Goal: Task Accomplishment & Management: Manage account settings

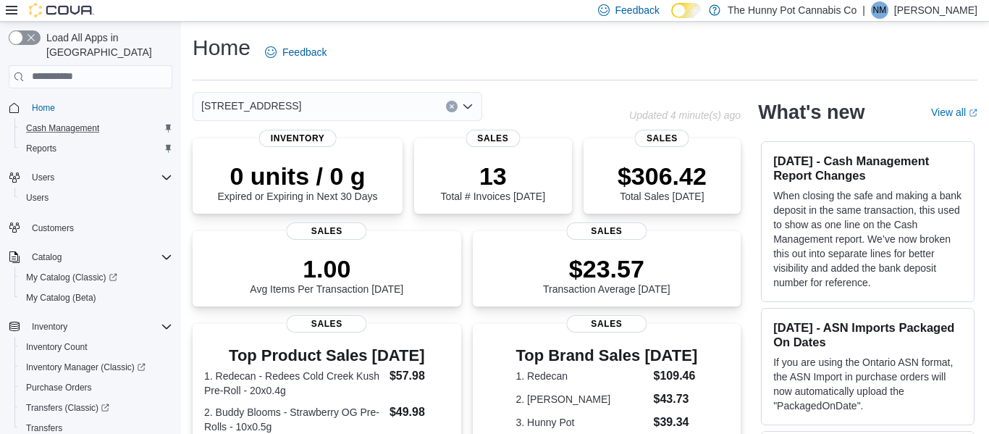
click at [112, 119] on div "Cash Management" at bounding box center [96, 127] width 152 height 17
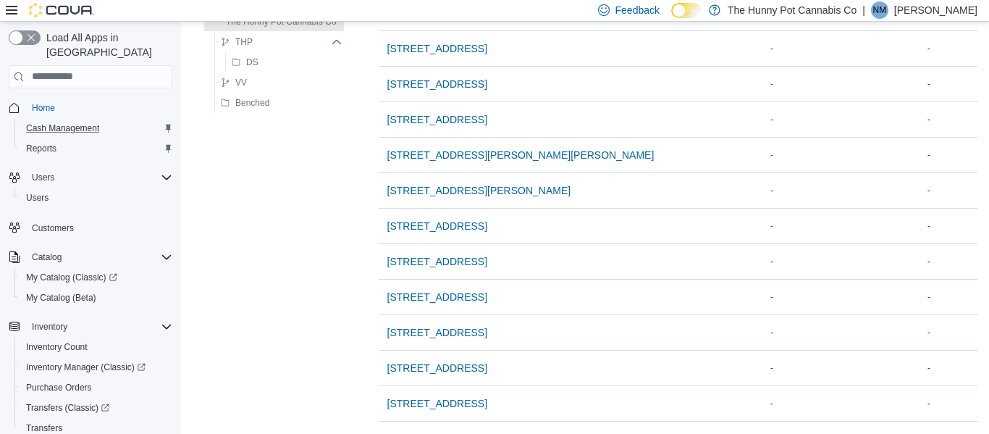
scroll to position [1014, 0]
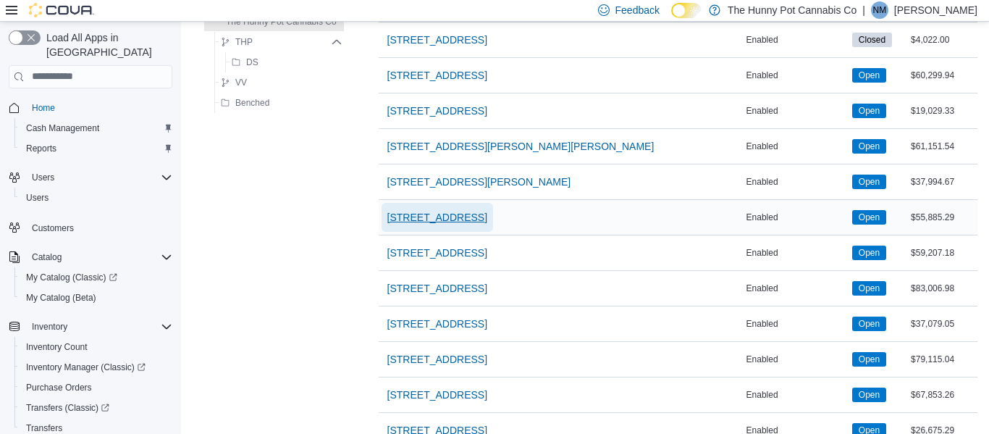
click at [460, 225] on span "[STREET_ADDRESS]" at bounding box center [437, 217] width 100 height 29
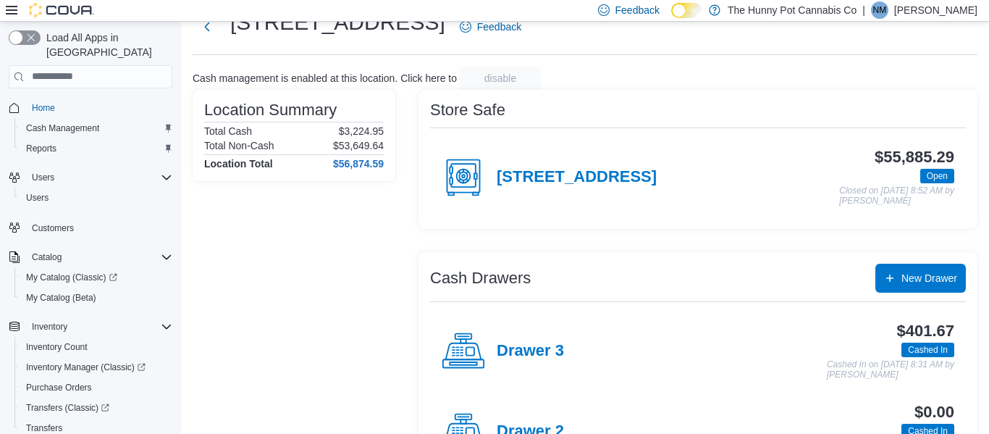
scroll to position [35, 0]
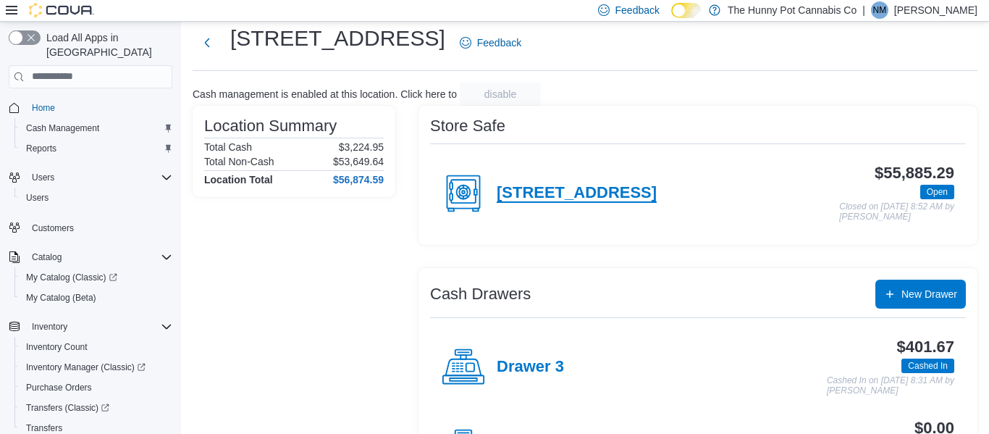
click at [629, 190] on h4 "40 Centennial Parkway" at bounding box center [577, 193] width 160 height 19
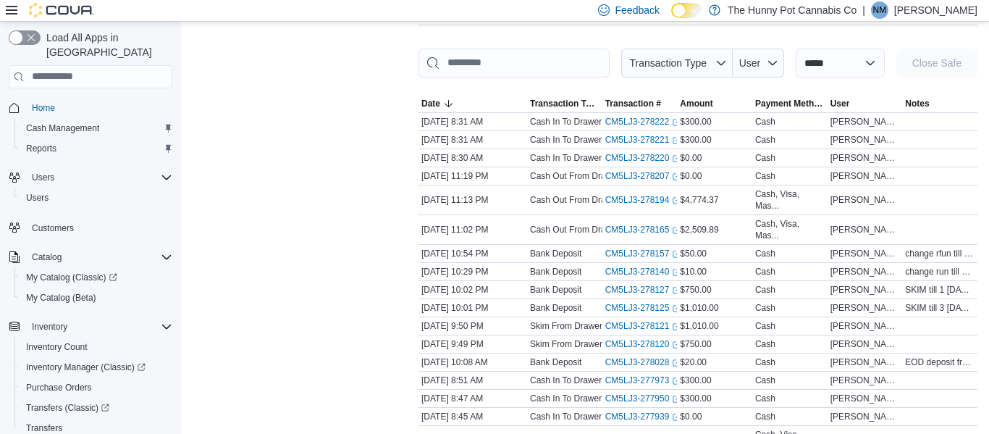
scroll to position [198, 0]
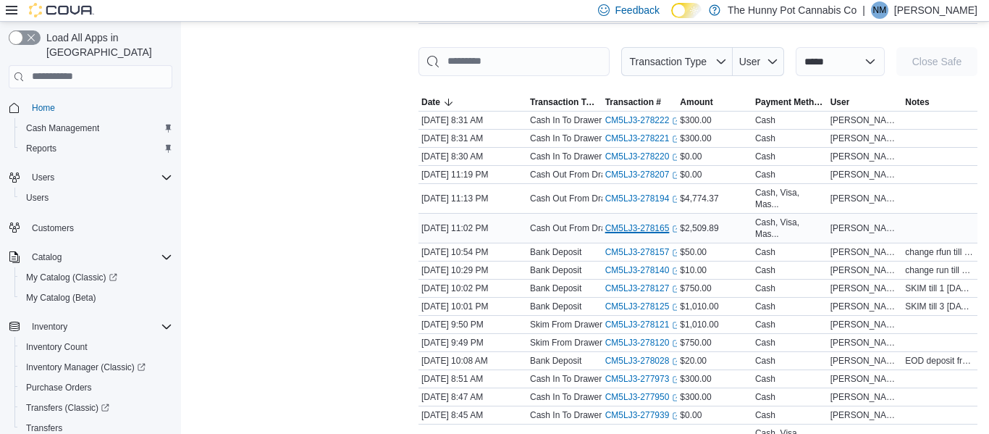
click at [651, 223] on link "CM5LJ3-278165 (opens in a new tab or window)" at bounding box center [643, 228] width 76 height 12
click at [619, 196] on link "CM5LJ3-278194 (opens in a new tab or window)" at bounding box center [643, 199] width 76 height 12
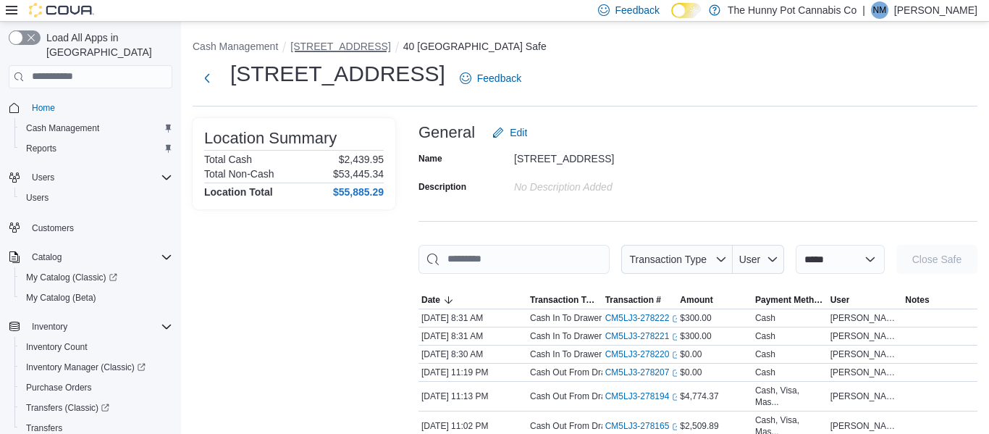
click at [342, 50] on button "[STREET_ADDRESS]" at bounding box center [340, 47] width 100 height 12
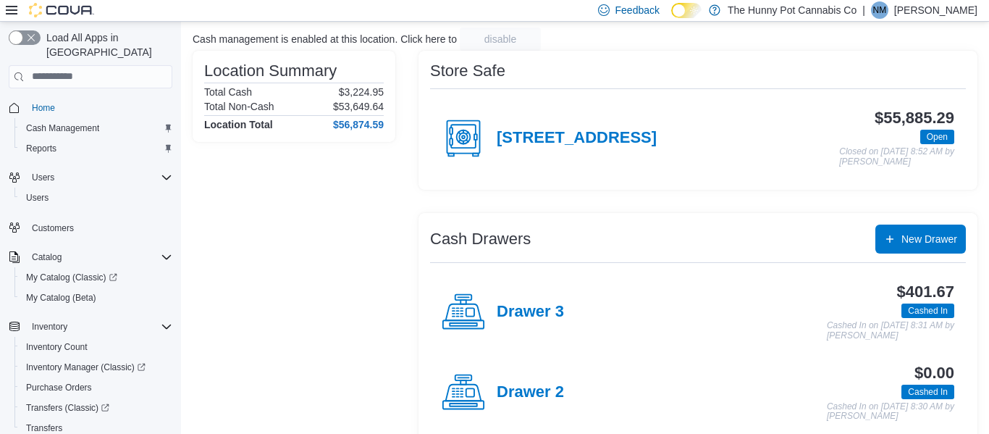
scroll to position [85, 0]
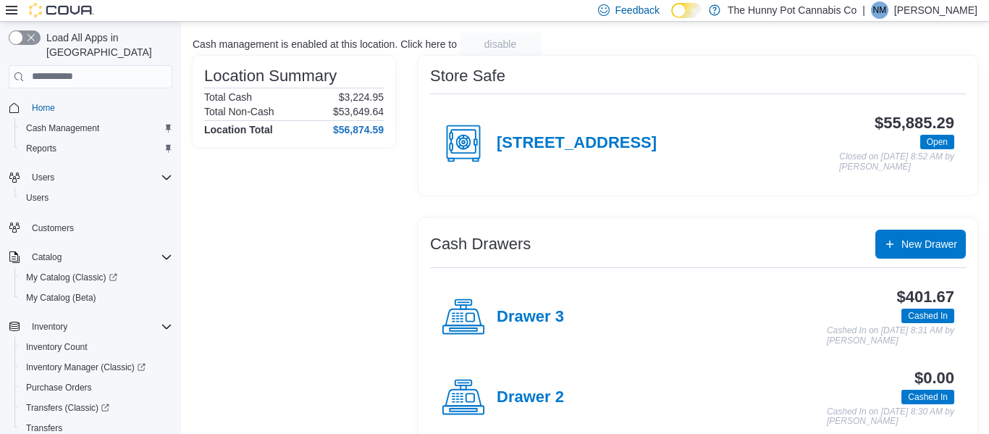
click at [629, 154] on div "40 Centennial Parkway" at bounding box center [549, 143] width 215 height 43
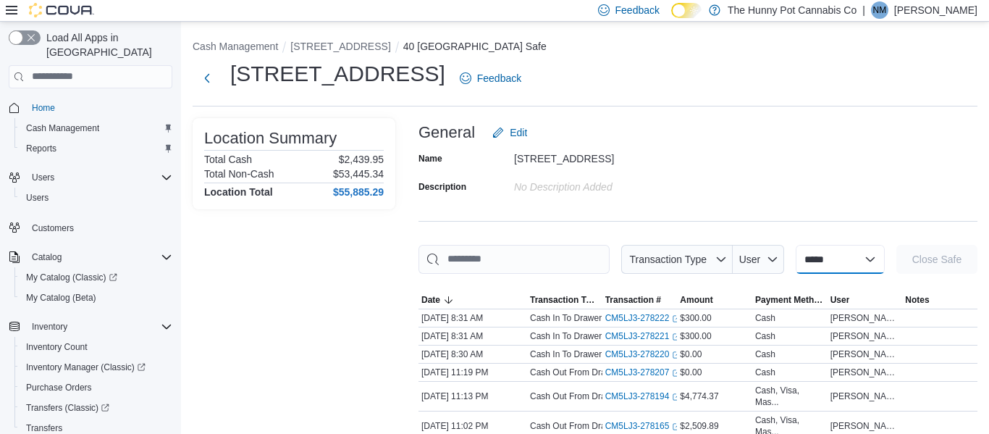
click at [831, 253] on select "**********" at bounding box center [840, 259] width 89 height 29
select select "**********"
click at [796, 245] on select "**********" at bounding box center [840, 259] width 89 height 29
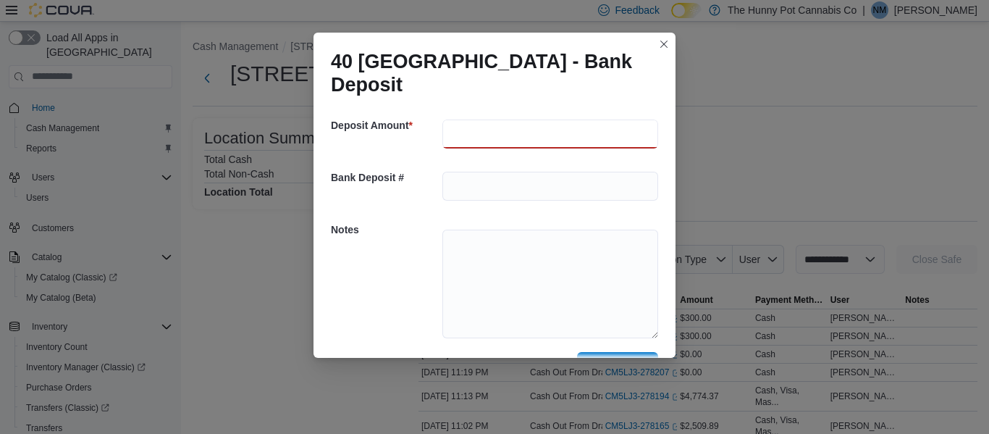
click at [494, 135] on input "number" at bounding box center [550, 133] width 216 height 29
type input "***"
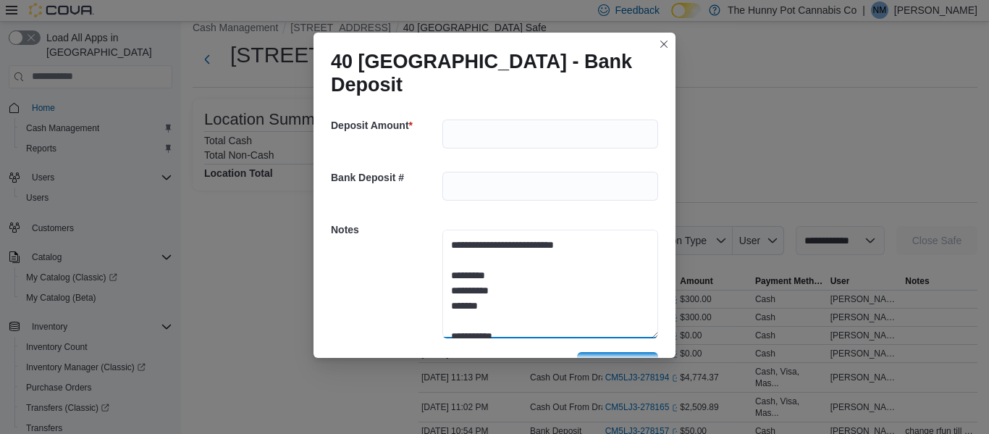
scroll to position [20, 0]
type textarea "**********"
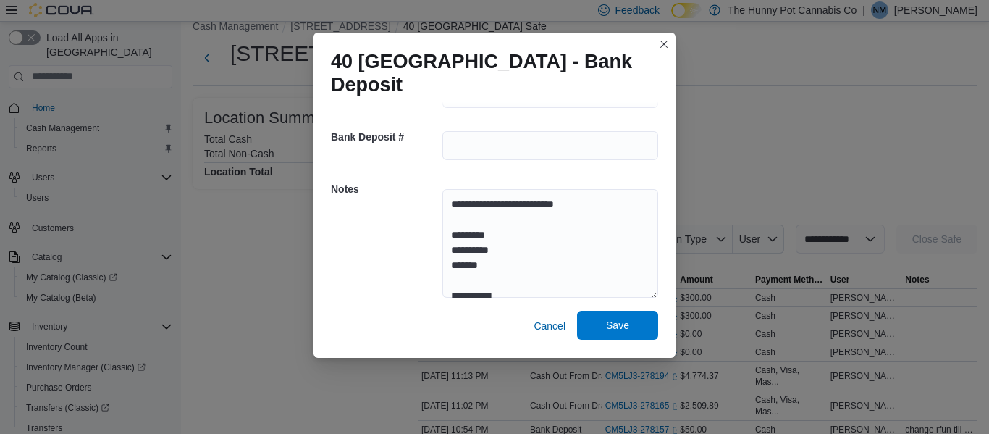
click at [617, 333] on span "Save" at bounding box center [618, 325] width 64 height 29
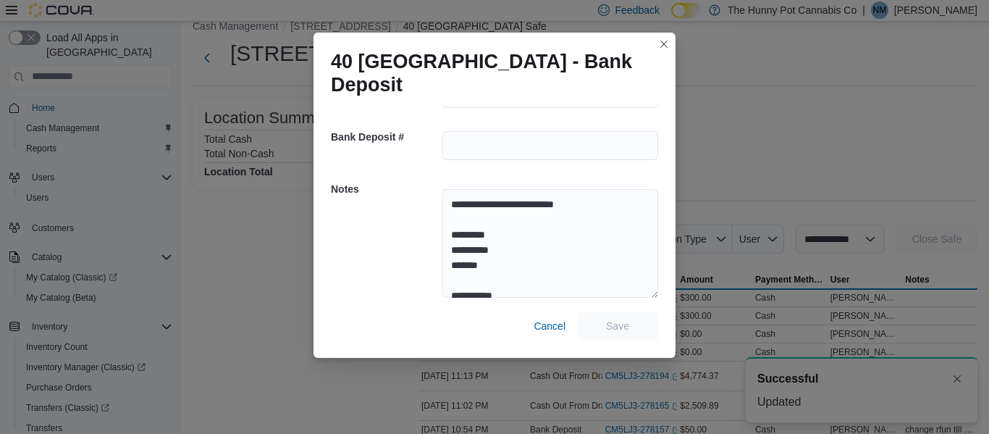
scroll to position [0, 0]
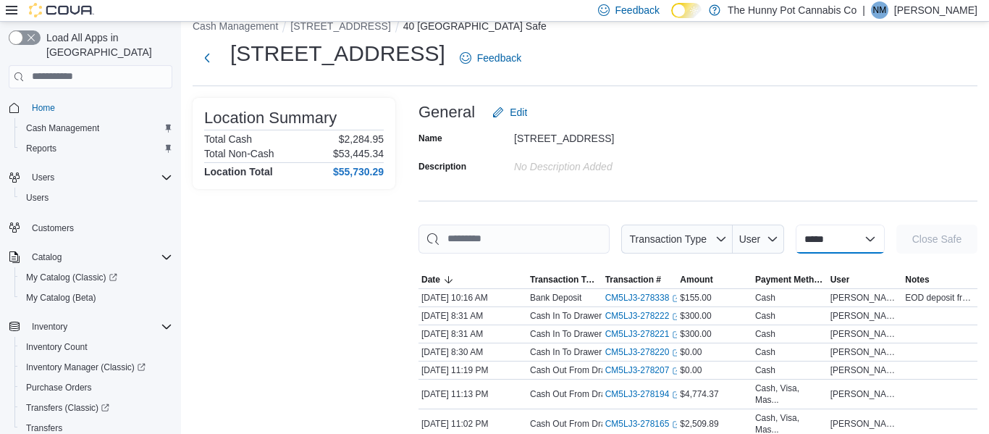
select select "**********"
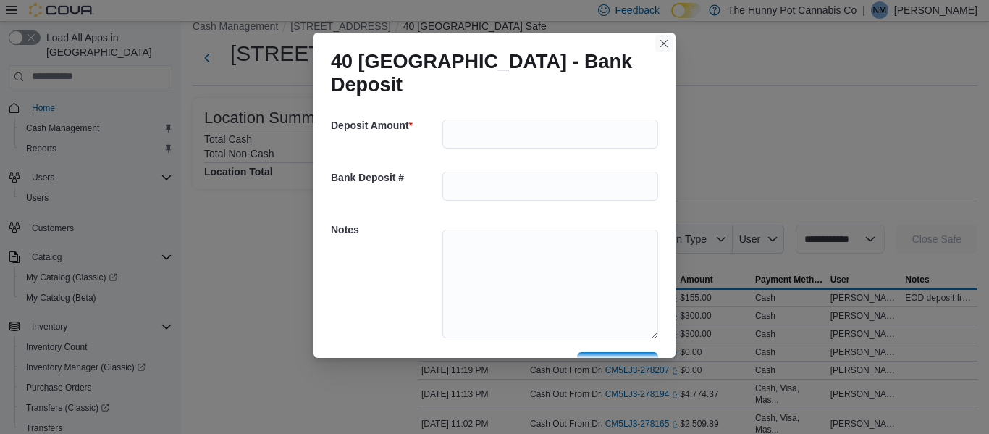
click at [664, 42] on button "Closes this modal window" at bounding box center [663, 43] width 17 height 17
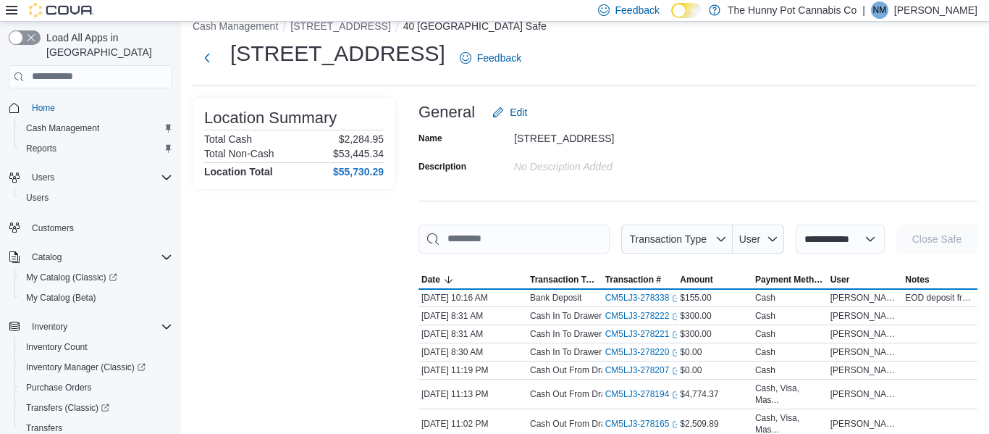
select select
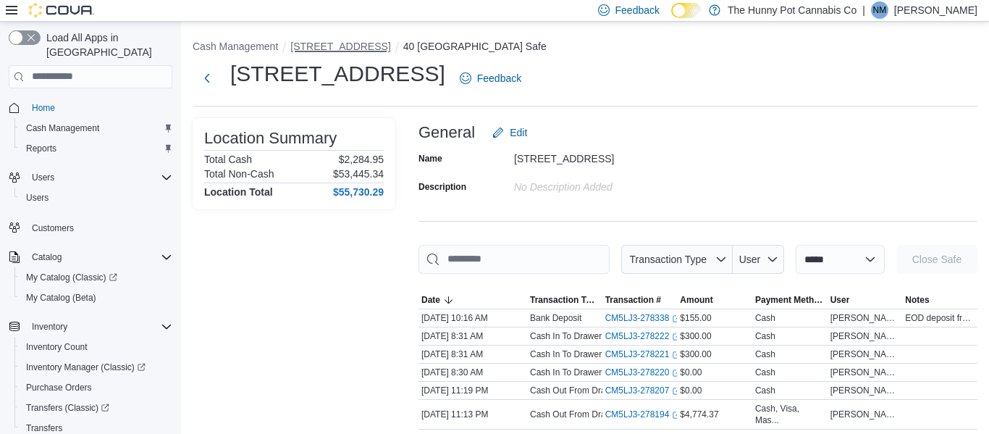
click at [359, 43] on button "[STREET_ADDRESS]" at bounding box center [340, 47] width 100 height 12
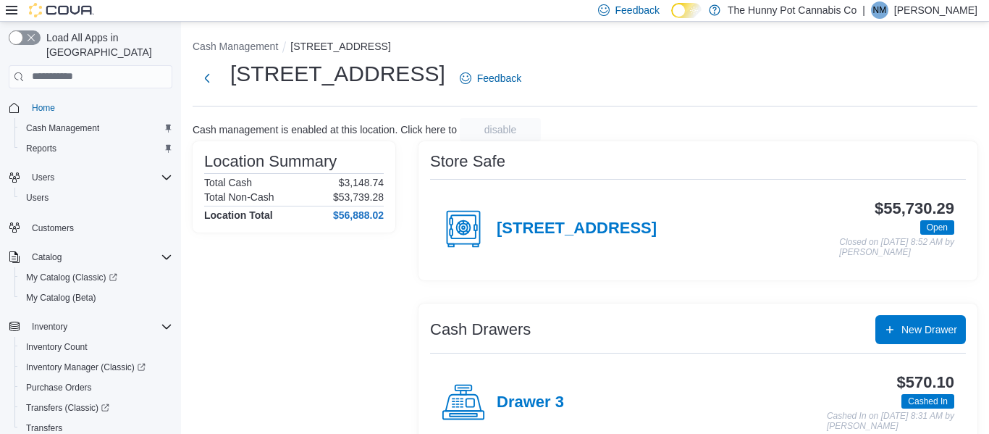
scroll to position [194, 0]
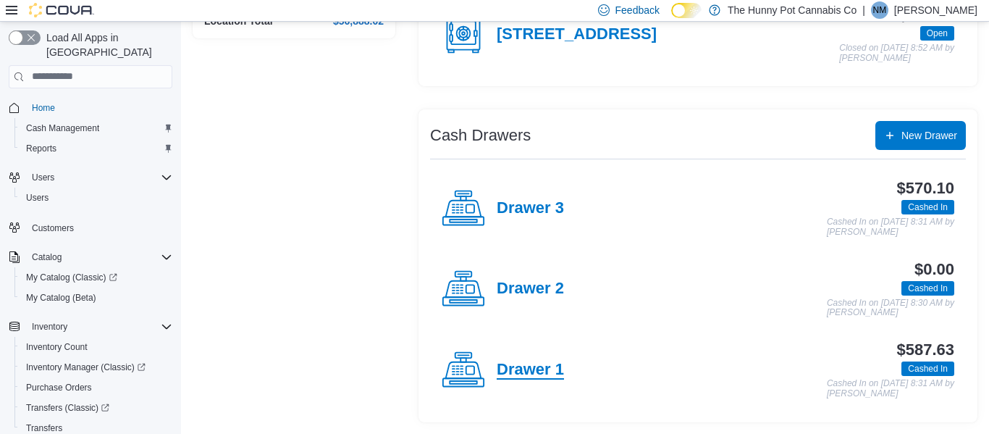
click at [527, 372] on h4 "Drawer 1" at bounding box center [530, 369] width 67 height 19
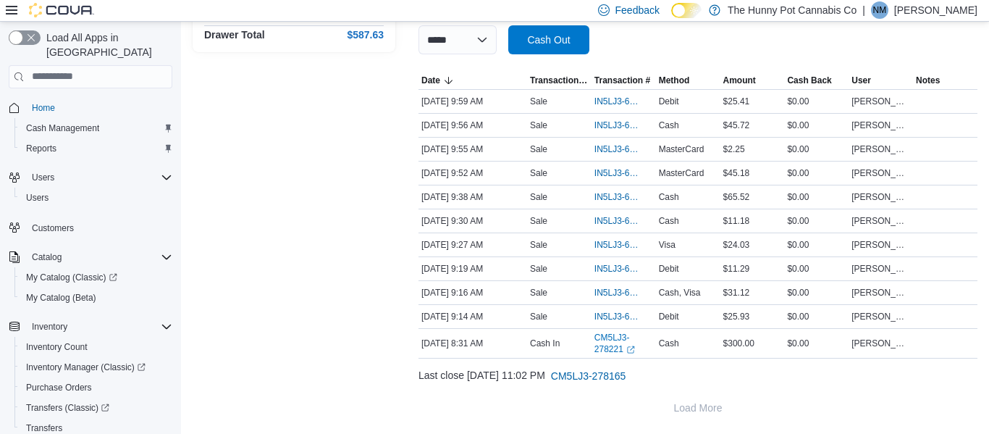
scroll to position [258, 0]
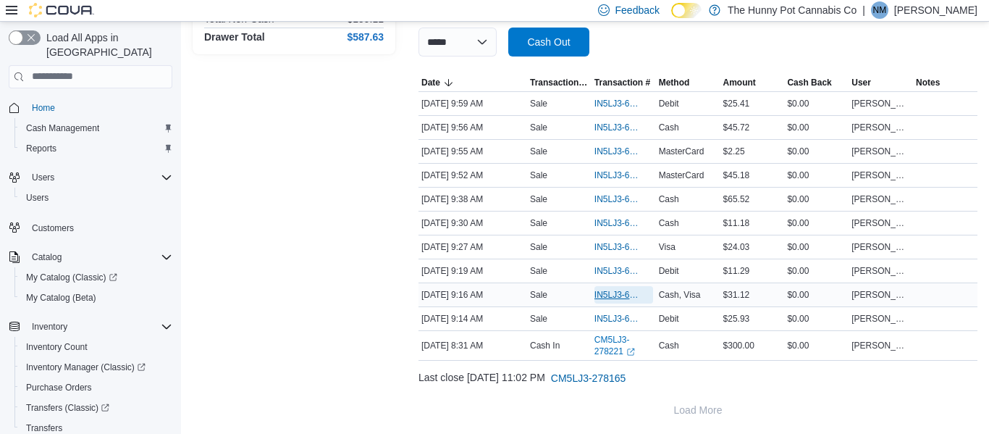
click at [606, 298] on span "IN5LJ3-6146986" at bounding box center [616, 295] width 44 height 12
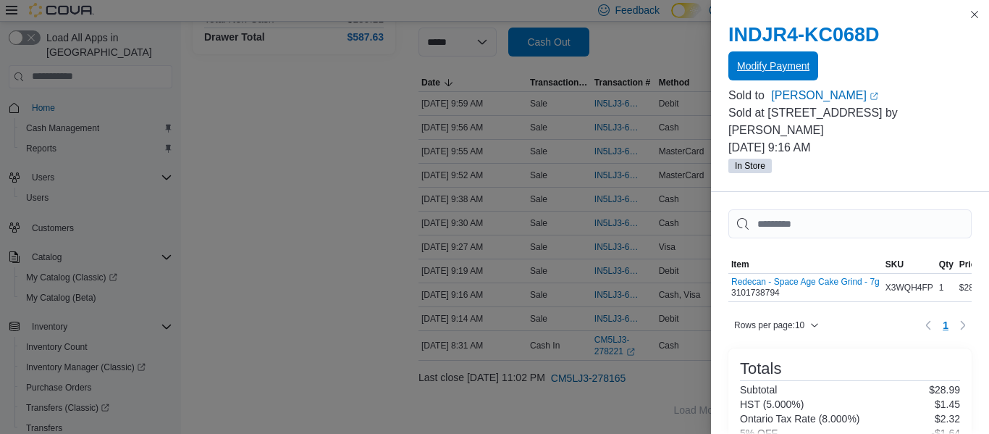
click at [801, 62] on span "Modify Payment" at bounding box center [773, 66] width 72 height 14
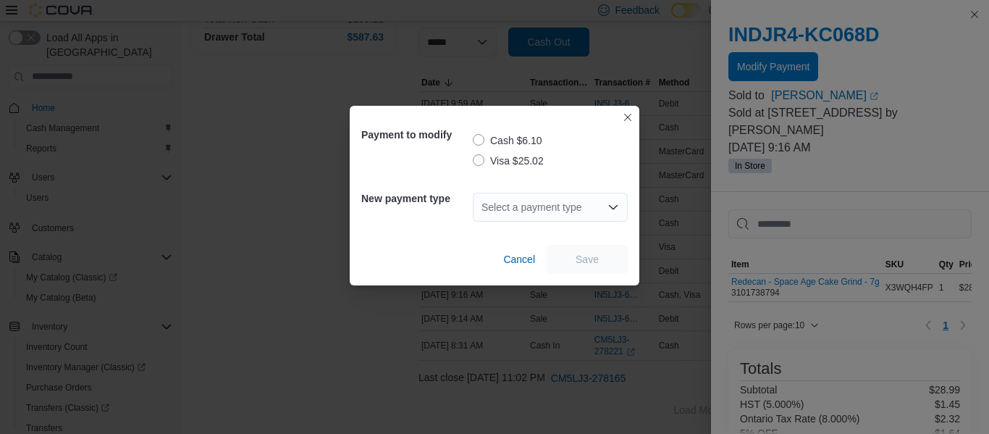
click at [486, 161] on label "Visa $25.02" at bounding box center [508, 160] width 71 height 17
click at [528, 206] on div "Select a payment type" at bounding box center [550, 207] width 155 height 29
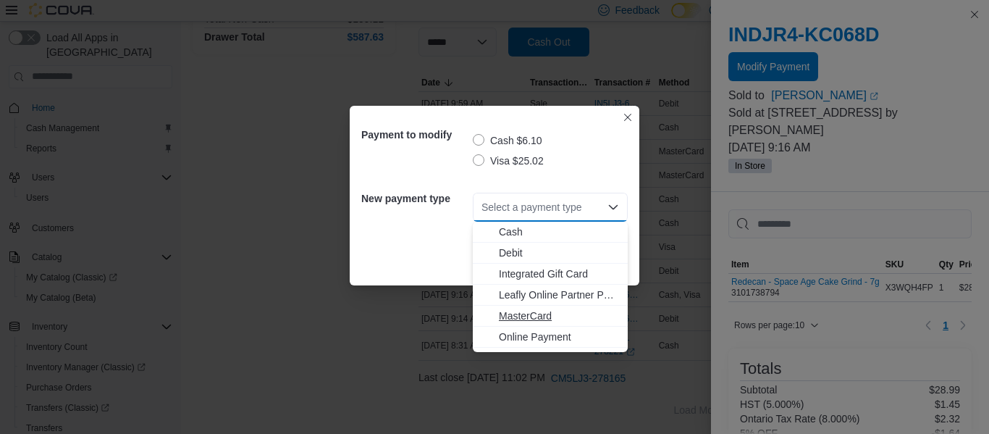
click at [530, 319] on span "MasterCard" at bounding box center [559, 315] width 120 height 14
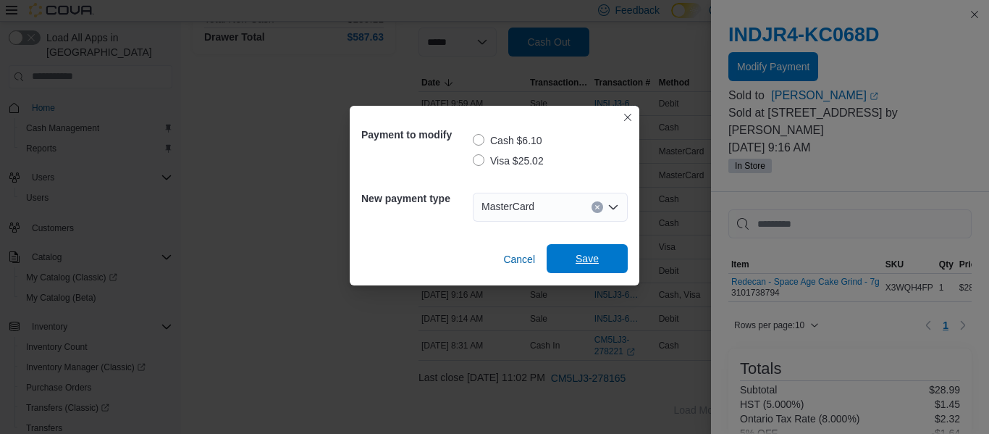
click at [595, 253] on span "Save" at bounding box center [586, 258] width 23 height 14
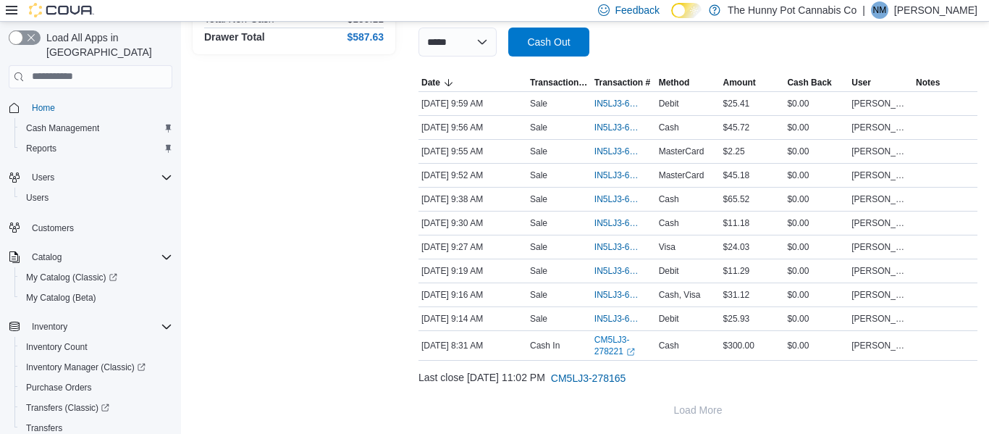
scroll to position [0, 0]
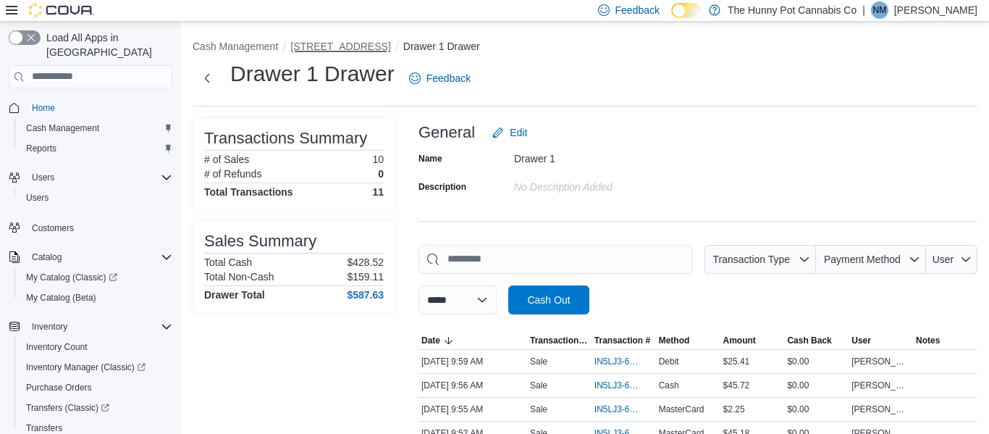
click at [360, 45] on button "[STREET_ADDRESS]" at bounding box center [340, 47] width 100 height 12
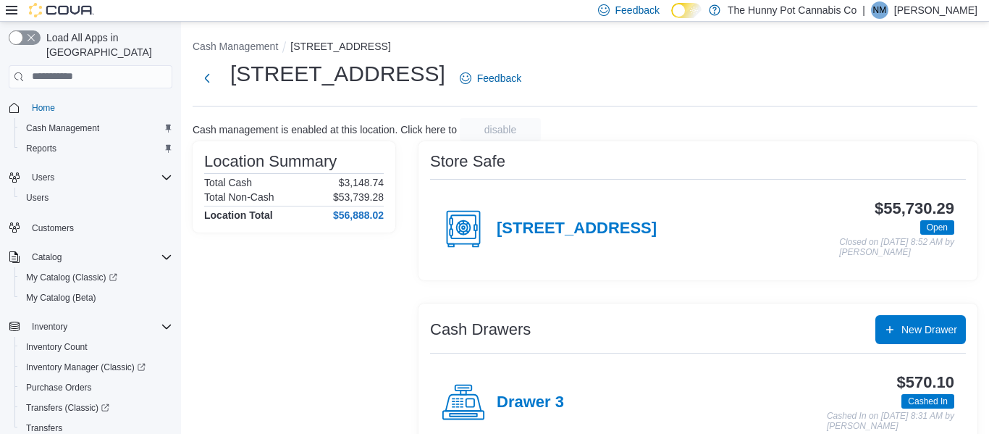
scroll to position [194, 0]
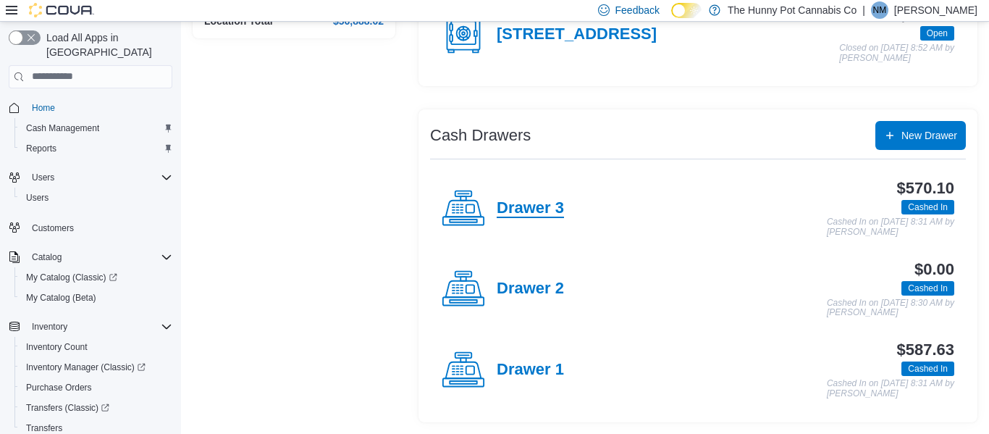
click at [550, 199] on h4 "Drawer 3" at bounding box center [530, 208] width 67 height 19
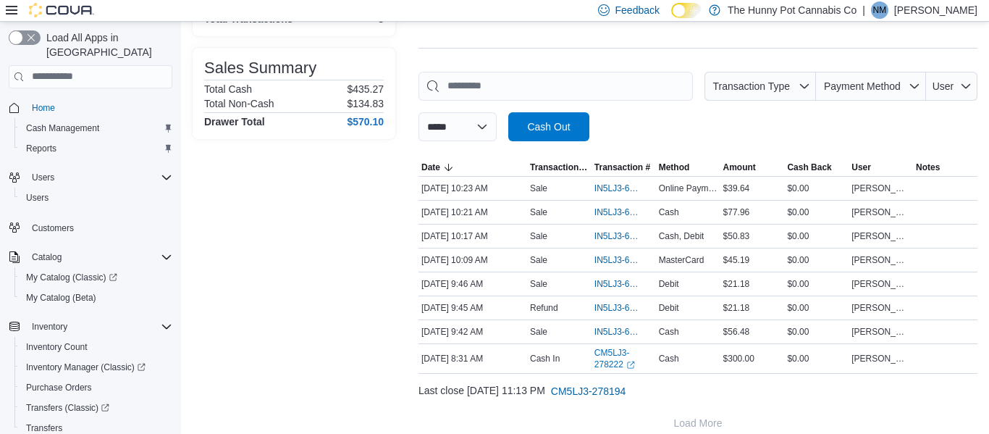
scroll to position [188, 0]
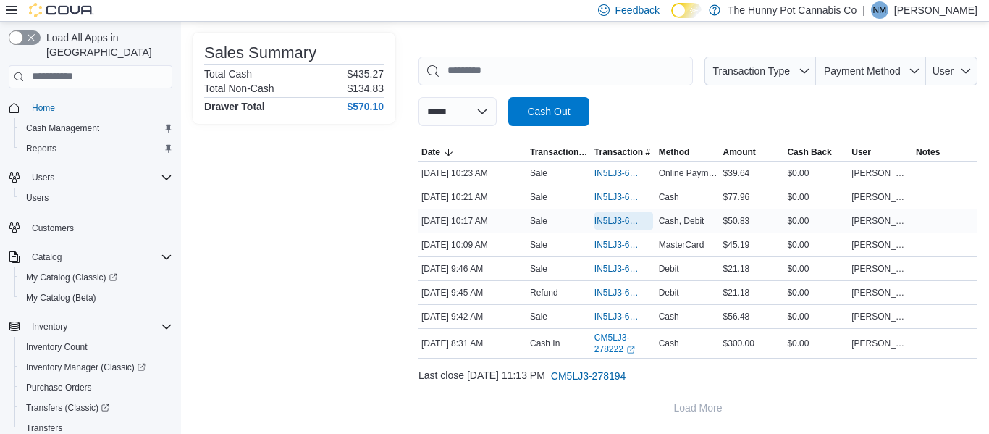
click at [623, 222] on span "IN5LJ3-6147246" at bounding box center [616, 221] width 44 height 12
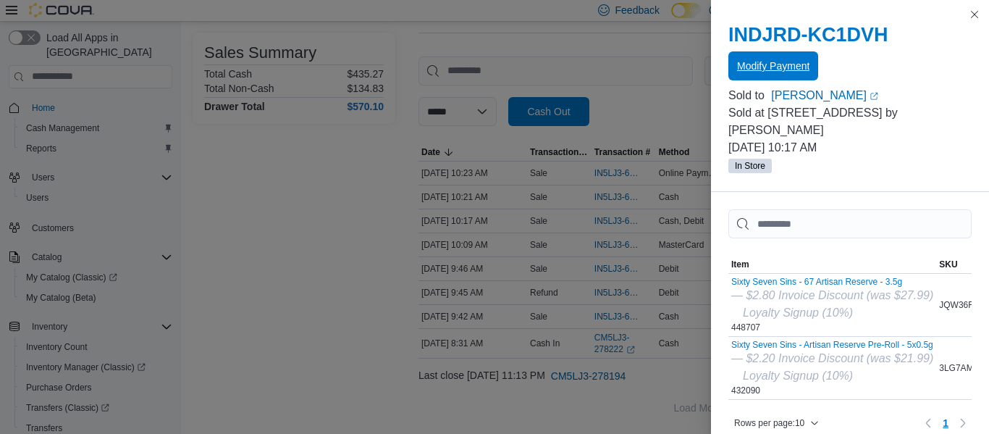
click at [779, 77] on span "Modify Payment" at bounding box center [773, 65] width 72 height 29
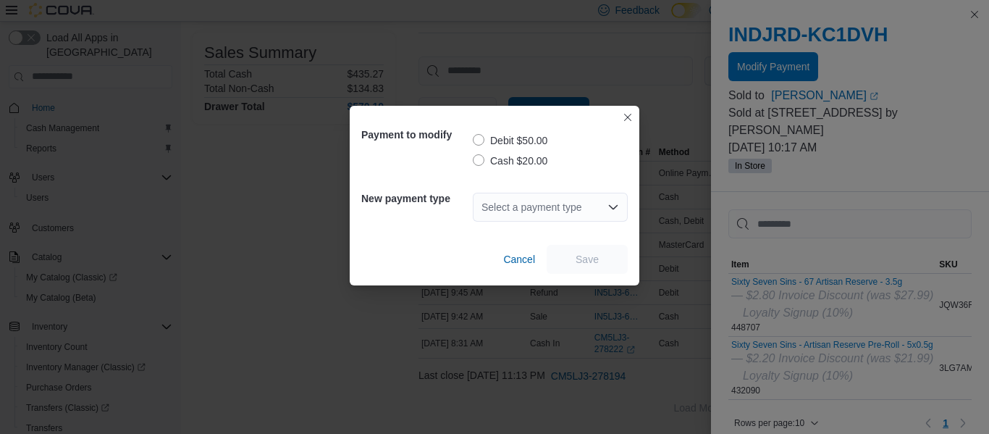
click at [513, 138] on label "Debit $50.00" at bounding box center [510, 140] width 75 height 17
click at [531, 214] on div "Select a payment type" at bounding box center [550, 207] width 155 height 29
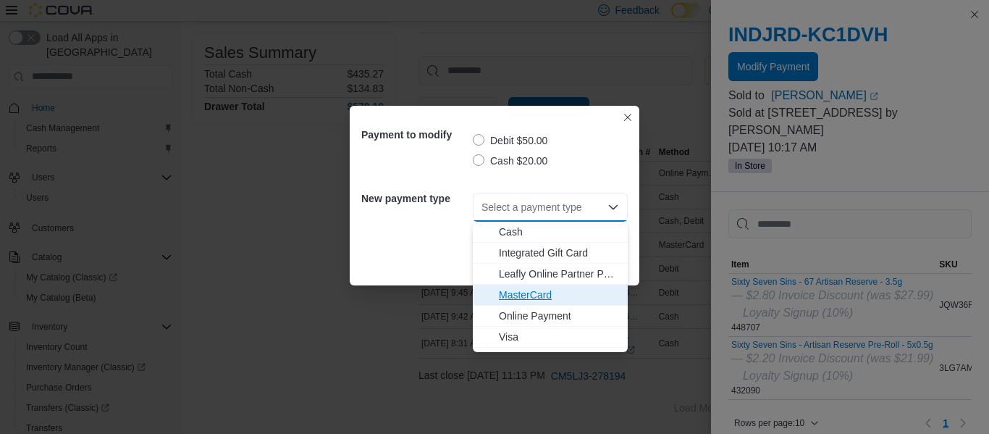
click at [536, 285] on button "MasterCard" at bounding box center [550, 294] width 155 height 21
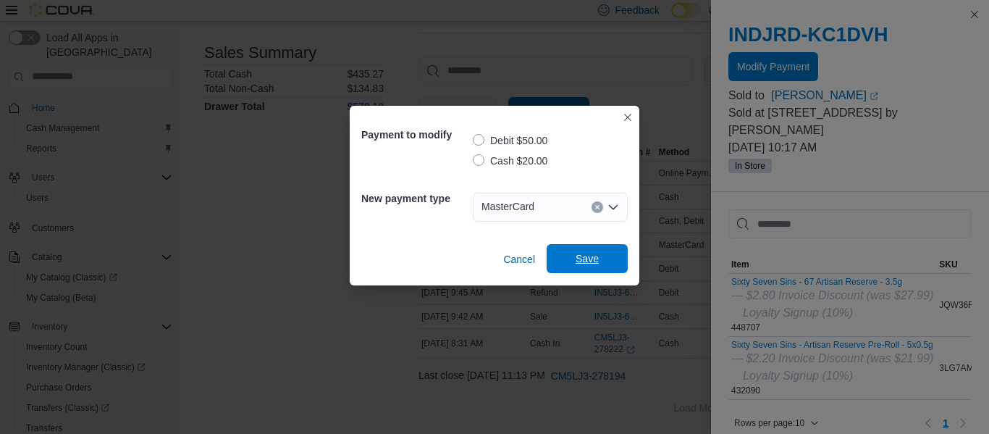
click at [573, 255] on span "Save" at bounding box center [587, 258] width 64 height 29
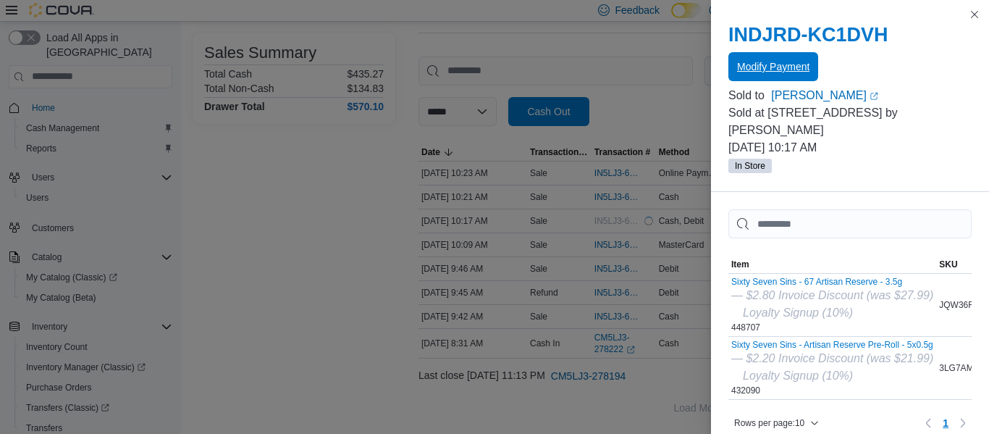
scroll to position [0, 0]
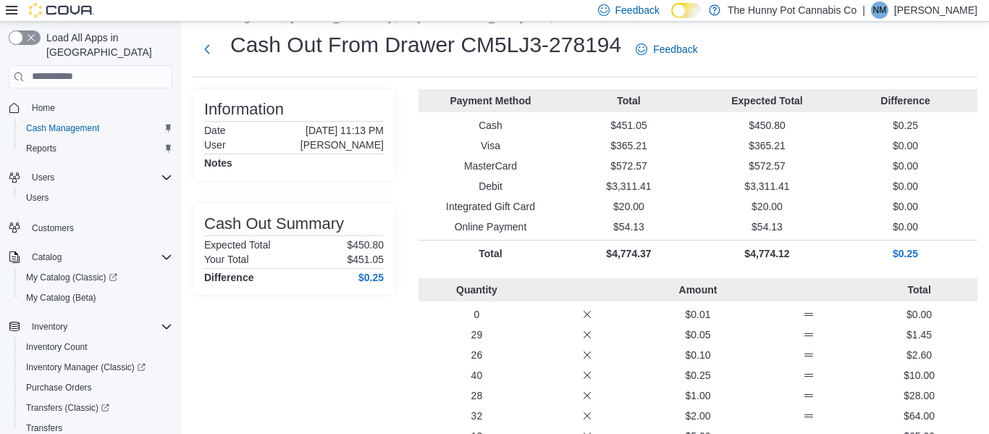
scroll to position [30, 0]
